Goal: Information Seeking & Learning: Learn about a topic

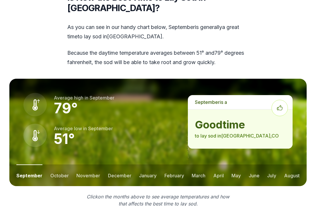
scroll to position [761, 0]
click at [57, 164] on button "october" at bounding box center [59, 175] width 18 height 22
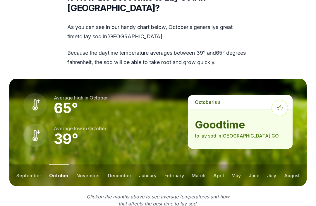
click at [85, 164] on button "november" at bounding box center [88, 175] width 24 height 22
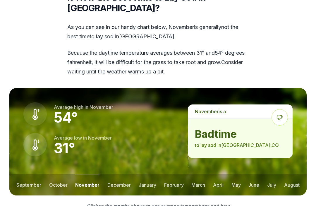
click at [120, 174] on button "december" at bounding box center [118, 185] width 23 height 22
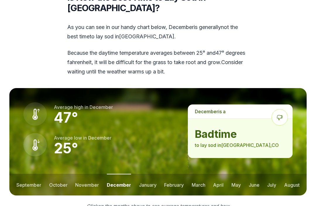
click at [145, 174] on button "january" at bounding box center [148, 185] width 18 height 22
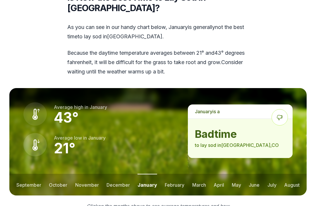
click at [169, 174] on button "february" at bounding box center [175, 185] width 20 height 22
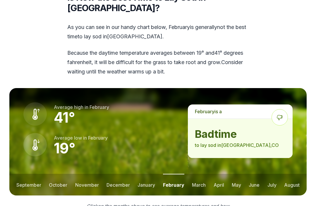
click at [193, 174] on button "march" at bounding box center [199, 185] width 14 height 22
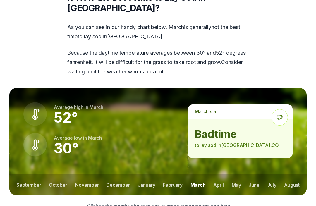
click at [218, 174] on button "april" at bounding box center [218, 185] width 11 height 22
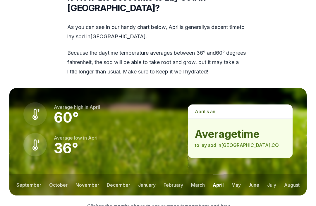
click at [234, 174] on button "may" at bounding box center [236, 185] width 9 height 22
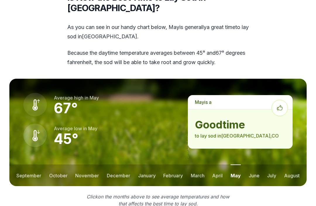
click at [253, 164] on button "june" at bounding box center [254, 175] width 11 height 22
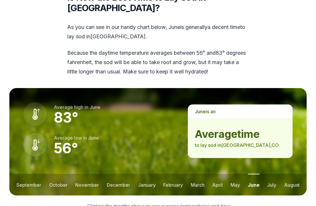
click at [272, 174] on button "july" at bounding box center [271, 185] width 9 height 22
click at [291, 174] on button "august" at bounding box center [292, 185] width 16 height 22
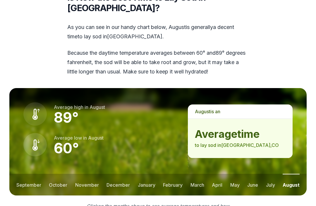
click at [234, 174] on button "may" at bounding box center [234, 185] width 9 height 22
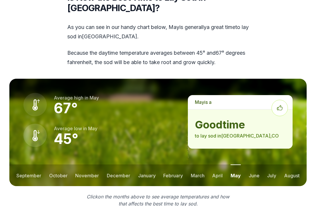
click at [33, 164] on button "september" at bounding box center [28, 175] width 25 height 22
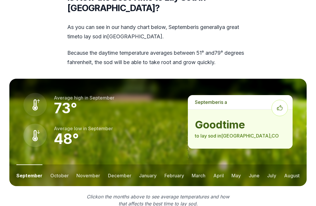
click at [59, 164] on button "october" at bounding box center [59, 175] width 18 height 22
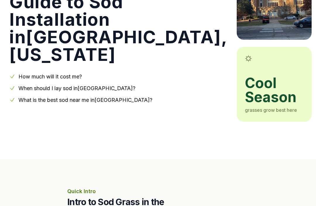
scroll to position [0, 0]
